Goal: Check status: Check status

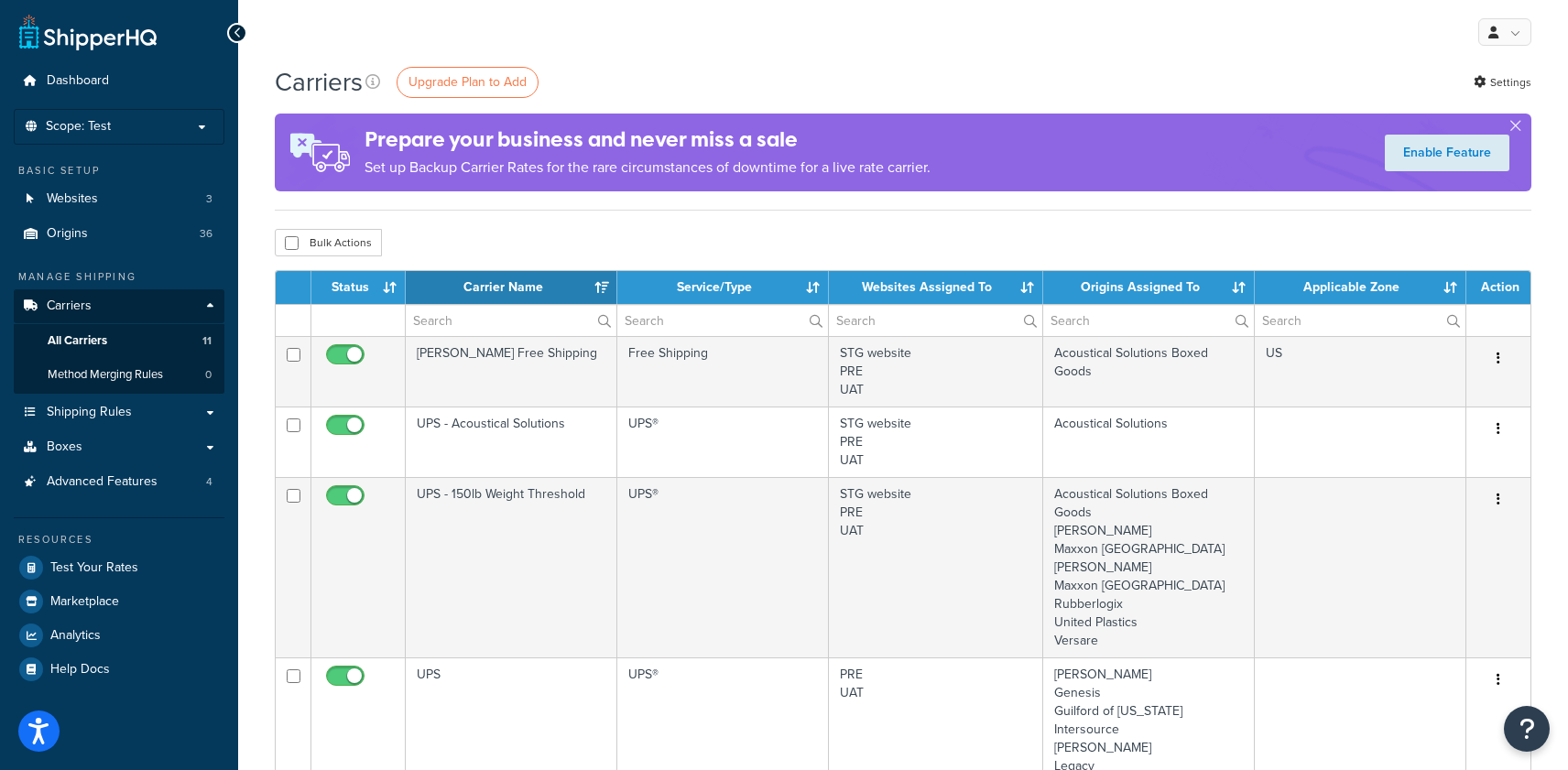
select select "15"
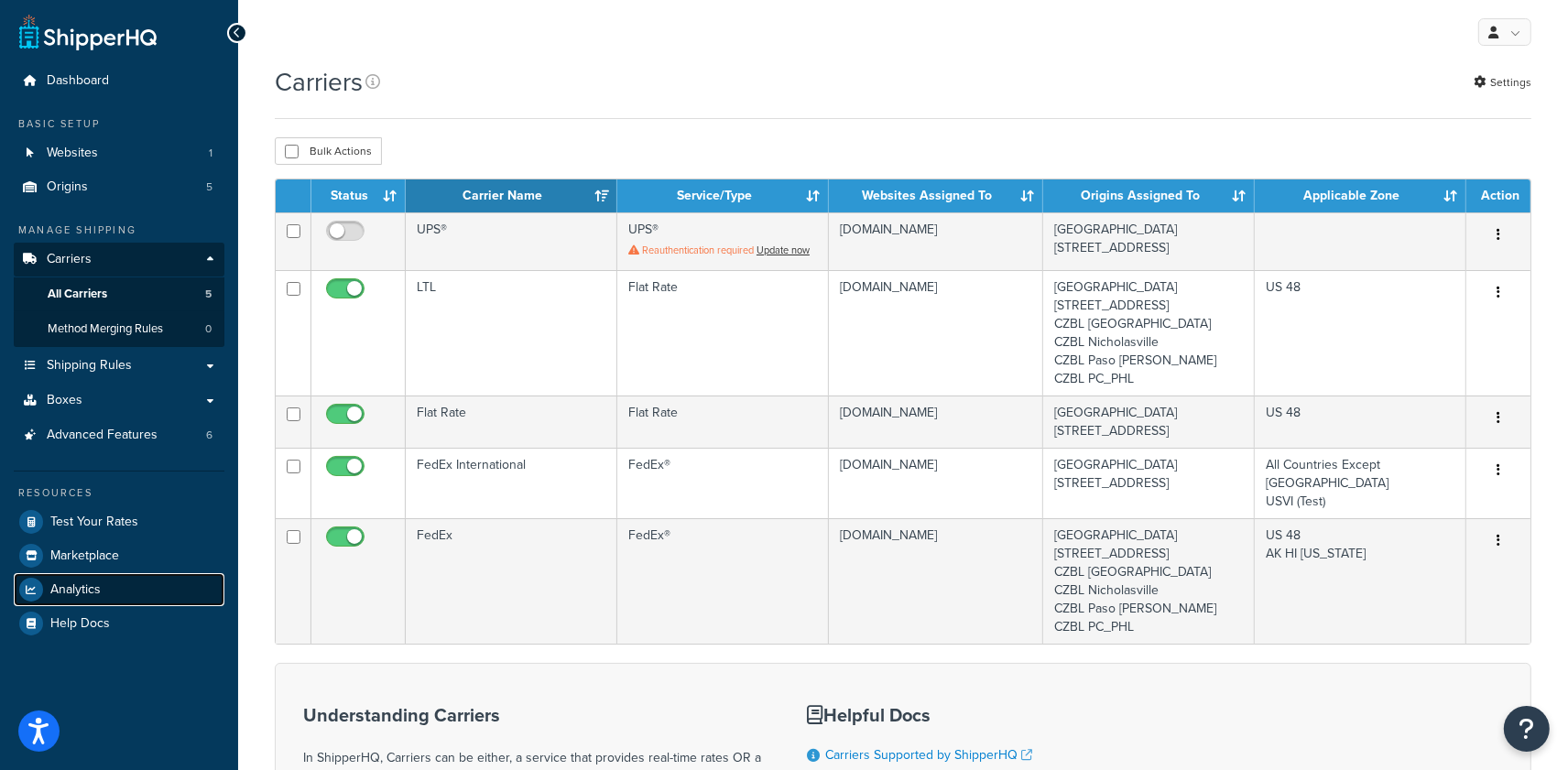
click at [103, 576] on link "Analytics" at bounding box center [118, 590] width 210 height 33
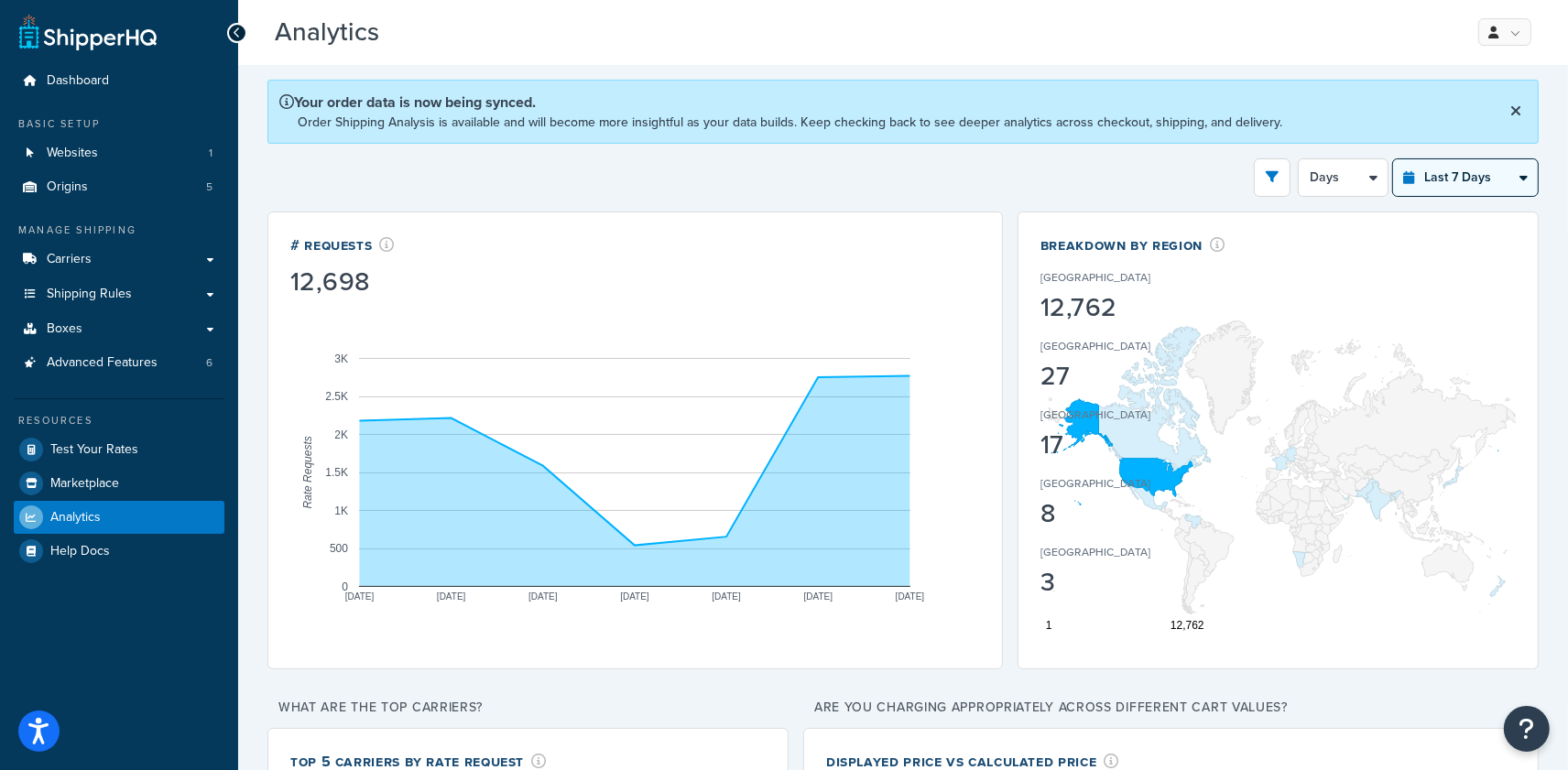
click at [1456, 170] on select "Last 24 Hours Last 7 Days Last 30 Days Last 3 Months Last 6 Months Last 12 Mont…" at bounding box center [1465, 177] width 145 height 36
select select "last_30_days"
click at [1393, 160] on select "Last 24 Hours Last 7 Days Last 30 Days Last 3 Months Last 6 Months Last 12 Mont…" at bounding box center [1465, 177] width 145 height 36
select select "5d"
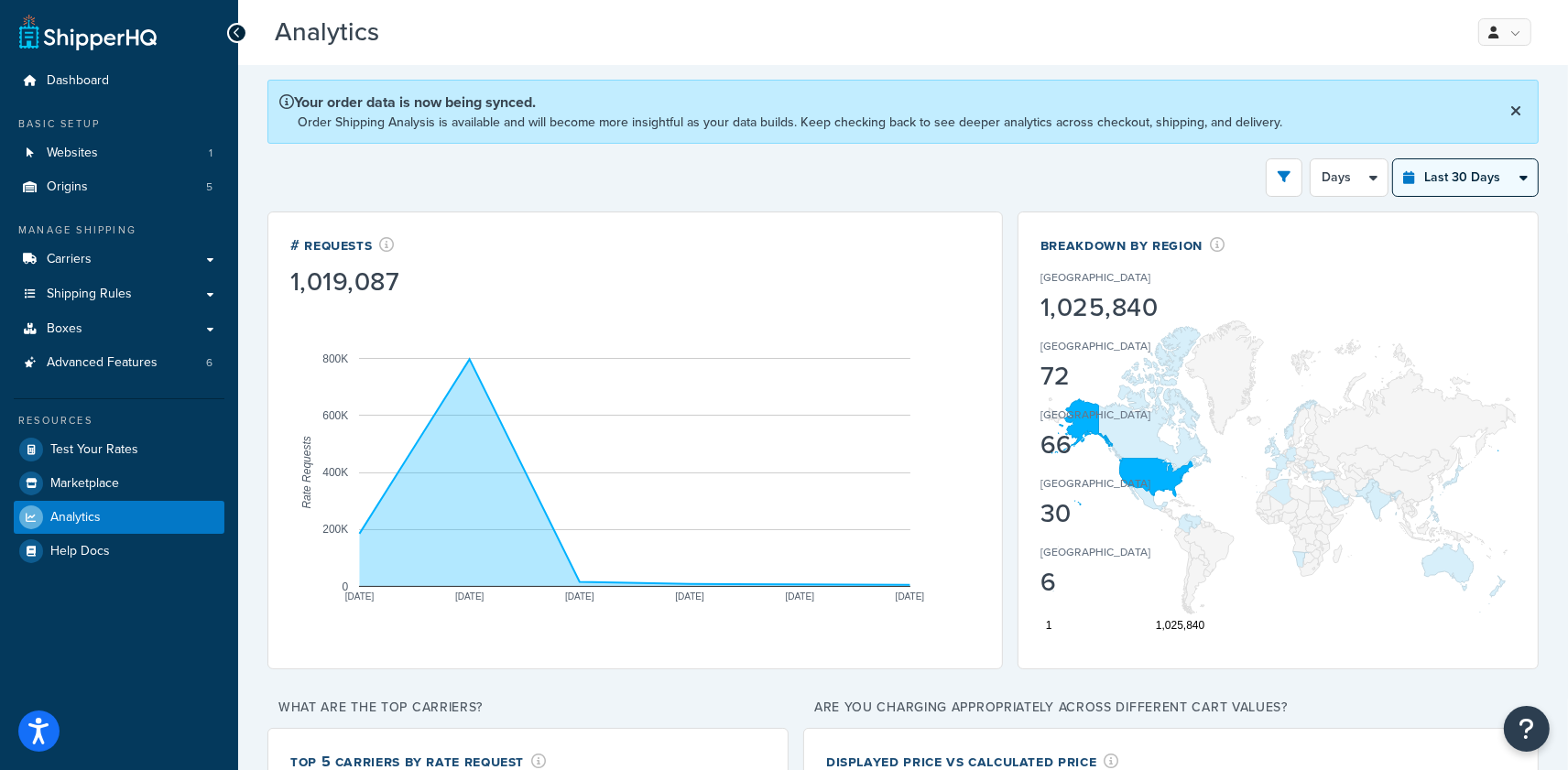
click at [1481, 190] on select "Last 24 Hours Last 7 Days Last 30 Days Last 3 Months Last 6 Months Last 12 Mont…" at bounding box center [1465, 177] width 145 height 36
click at [1393, 160] on select "Last 24 Hours Last 7 Days Last 30 Days Last 3 Months Last 6 Months Last 12 Mont…" at bounding box center [1465, 177] width 145 height 36
click at [1453, 174] on select "Last 24 Hours Last 7 Days Last 30 Days Last 3 Months Last 6 Months Last 12 Mont…" at bounding box center [1465, 177] width 145 height 36
select select "last_3_months"
click at [1393, 160] on select "Last 24 Hours Last 7 Days Last 30 Days Last 3 Months Last 6 Months Last 12 Mont…" at bounding box center [1465, 177] width 145 height 36
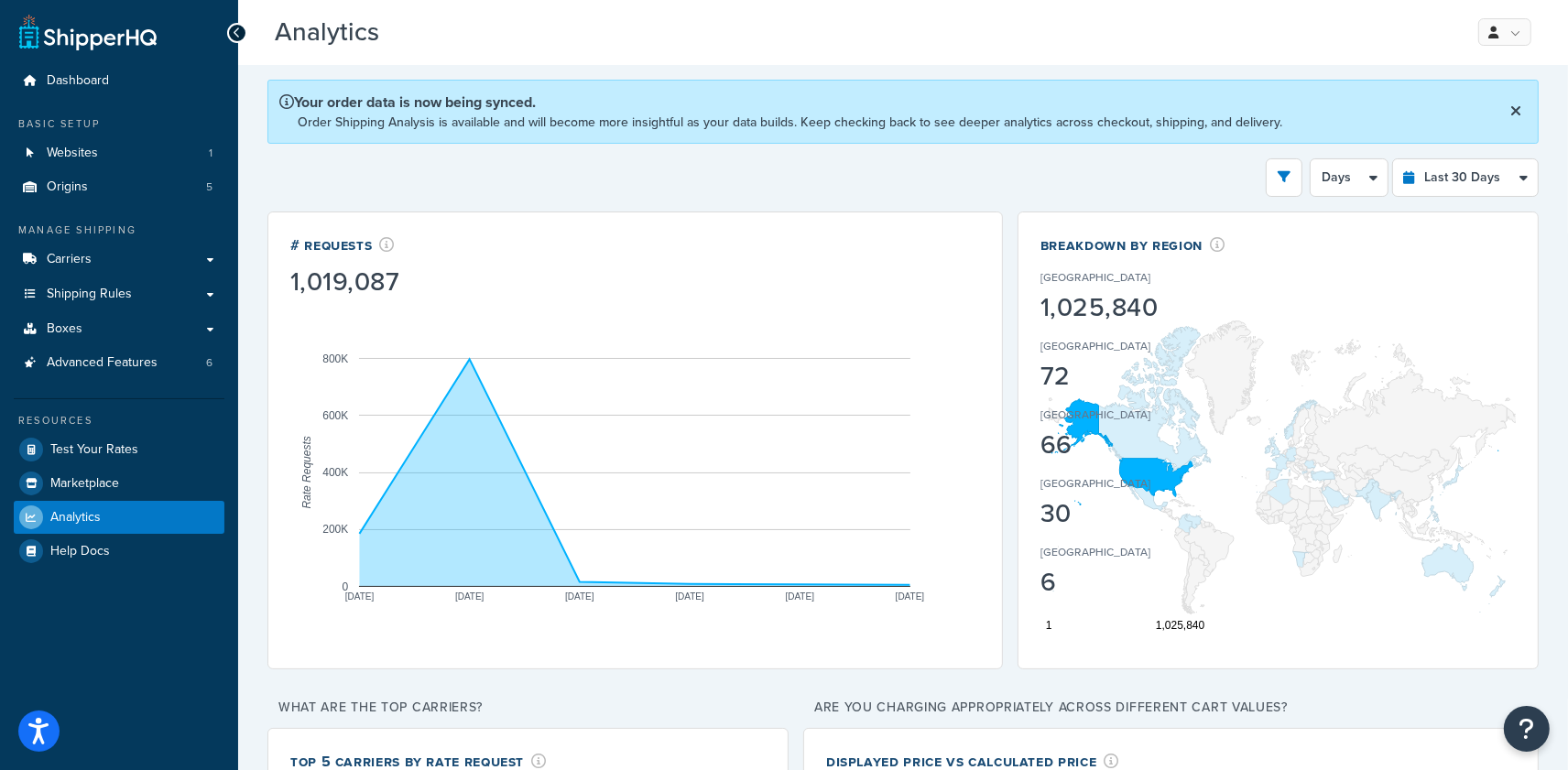
select select "1w"
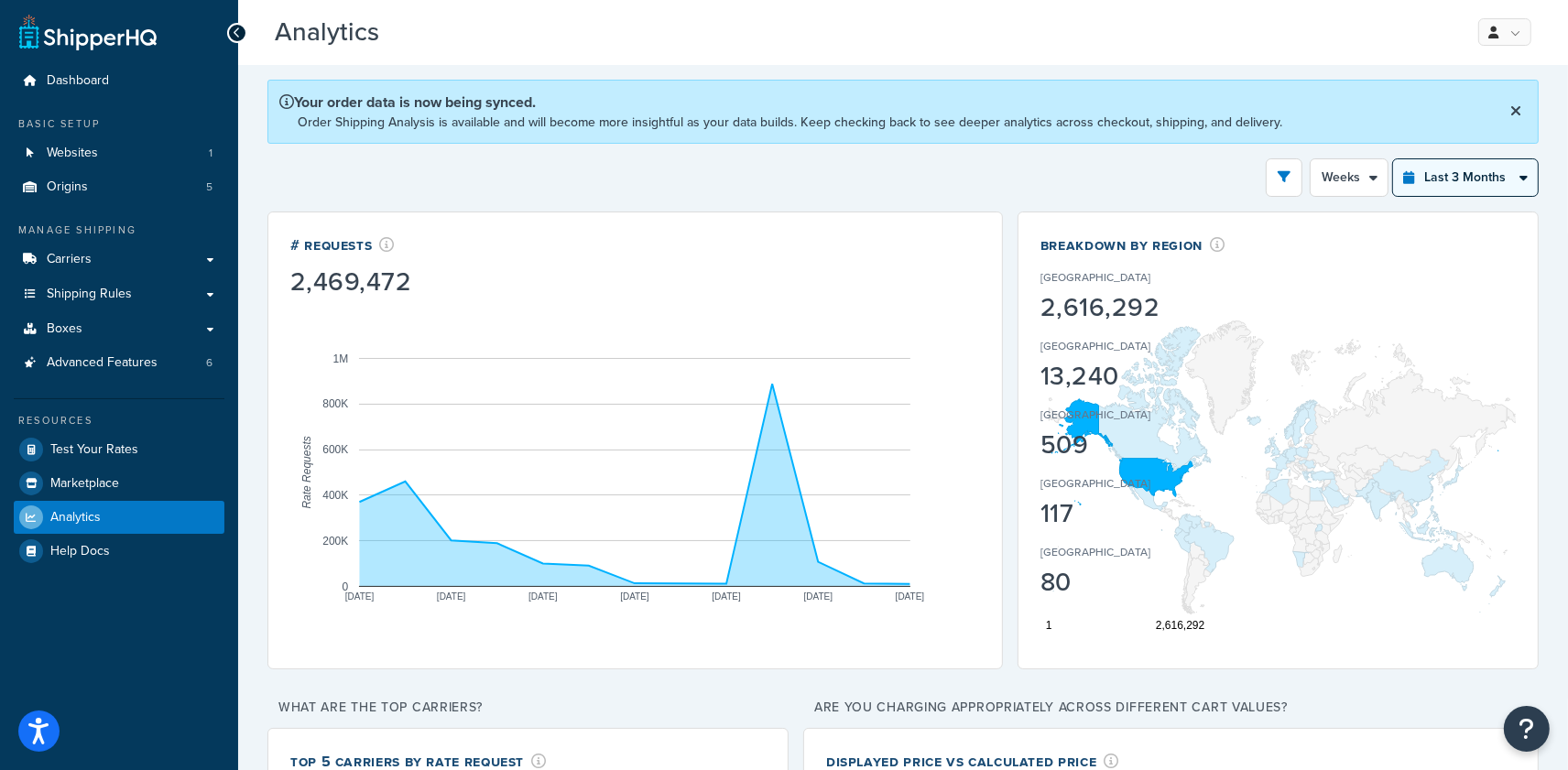
click at [1489, 171] on select "Last 24 Hours Last 7 Days Last 30 Days Last 3 Months Last 6 Months Last 12 Mont…" at bounding box center [1465, 177] width 145 height 36
select select "last_30_days"
click at [1393, 160] on select "Last 24 Hours Last 7 Days Last 30 Days Last 3 Months Last 6 Months Last 12 Mont…" at bounding box center [1465, 177] width 145 height 36
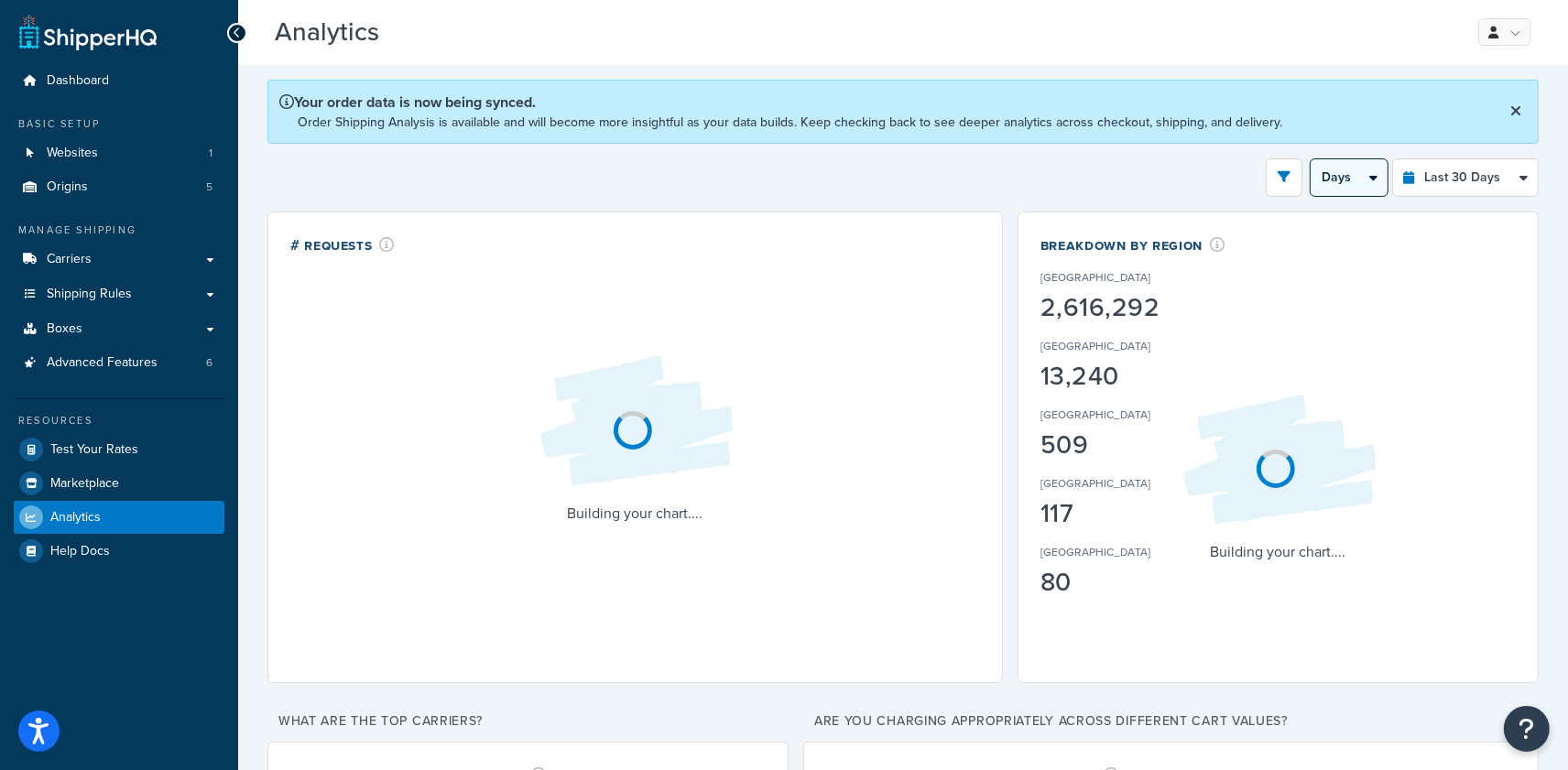
click at [1380, 185] on select "Days Weeks" at bounding box center [1349, 177] width 77 height 36
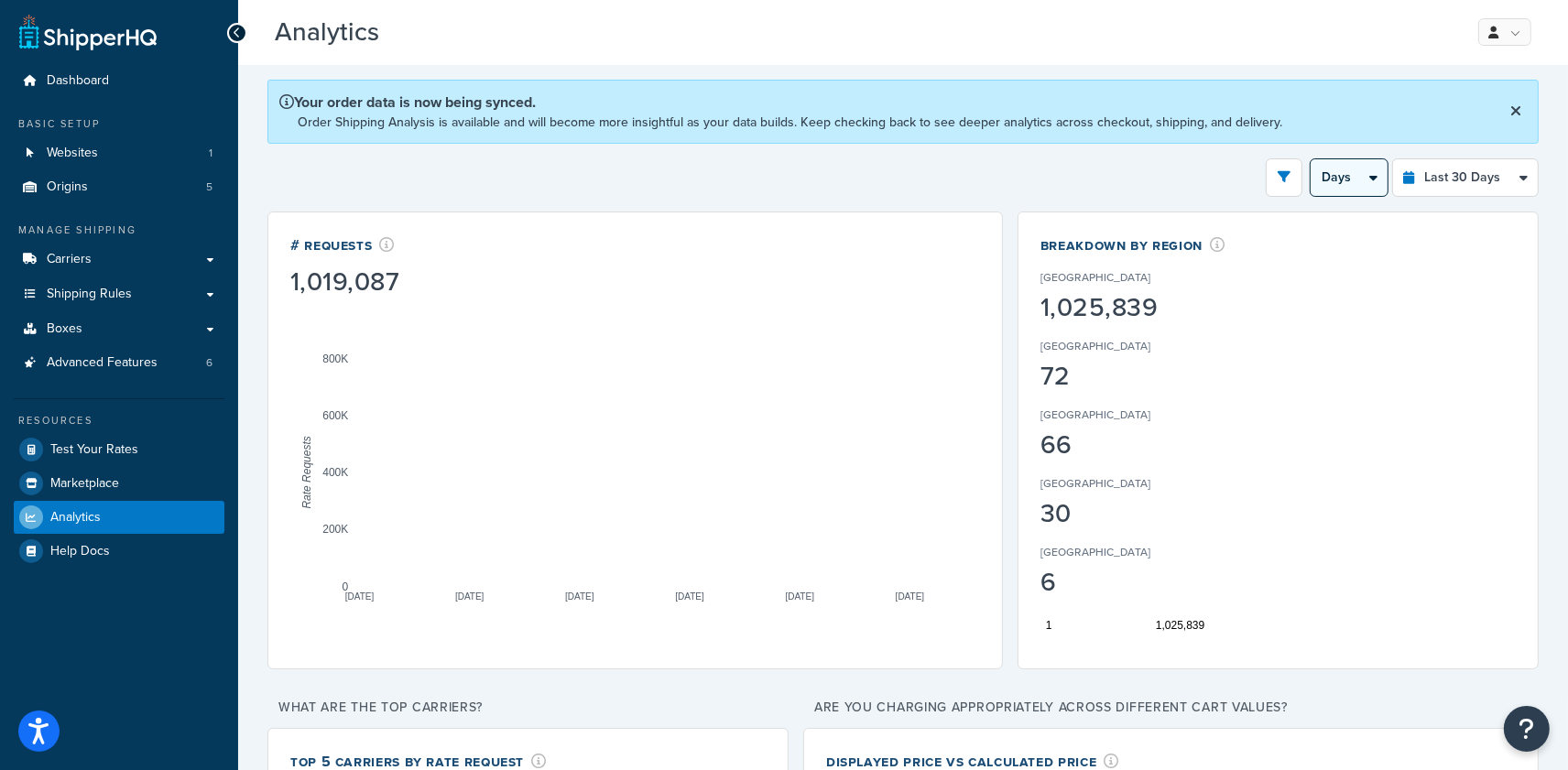
select select "1w"
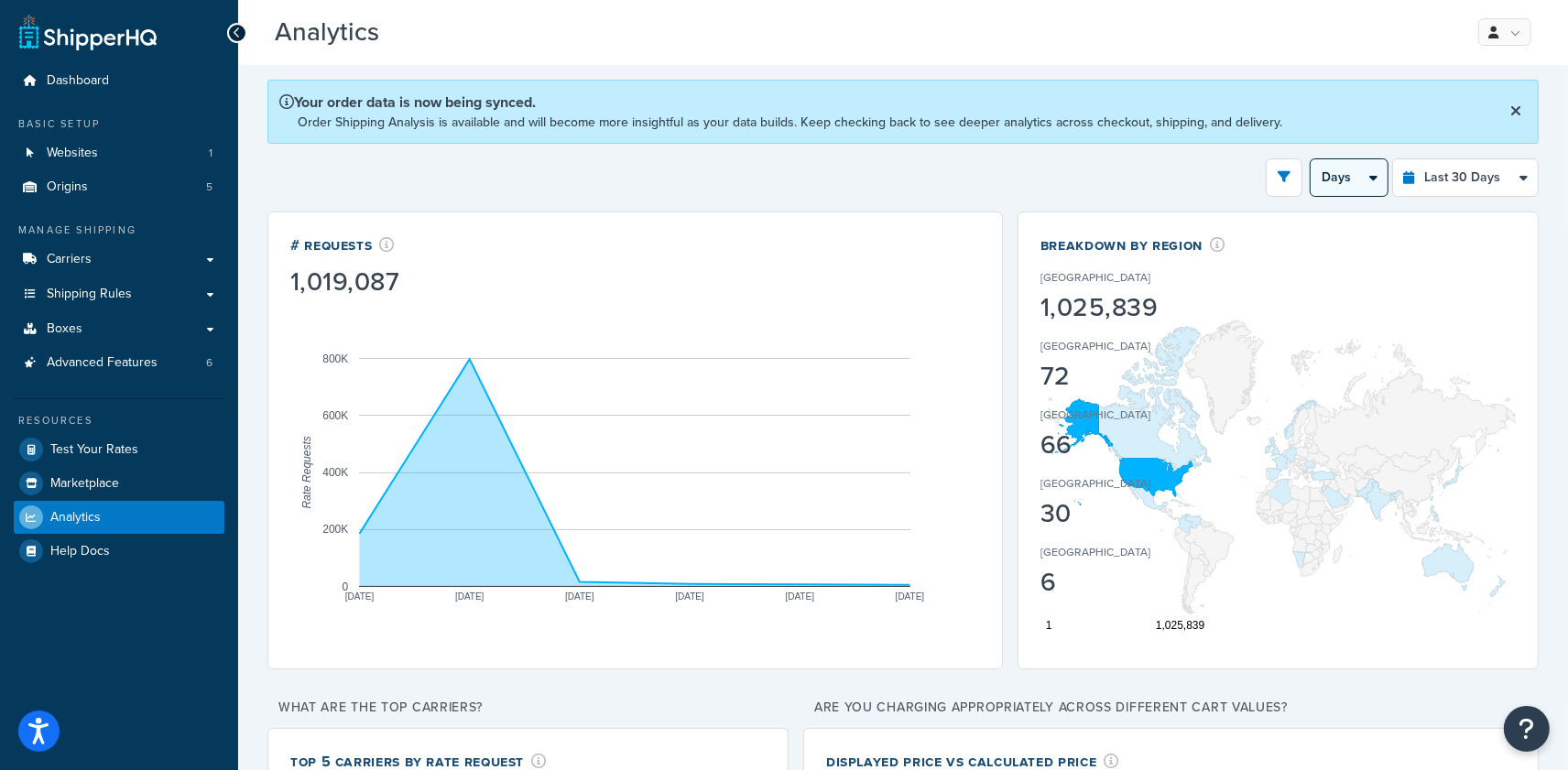
click at [1311, 160] on select "Days Weeks" at bounding box center [1349, 177] width 77 height 36
